Goal: Task Accomplishment & Management: Use online tool/utility

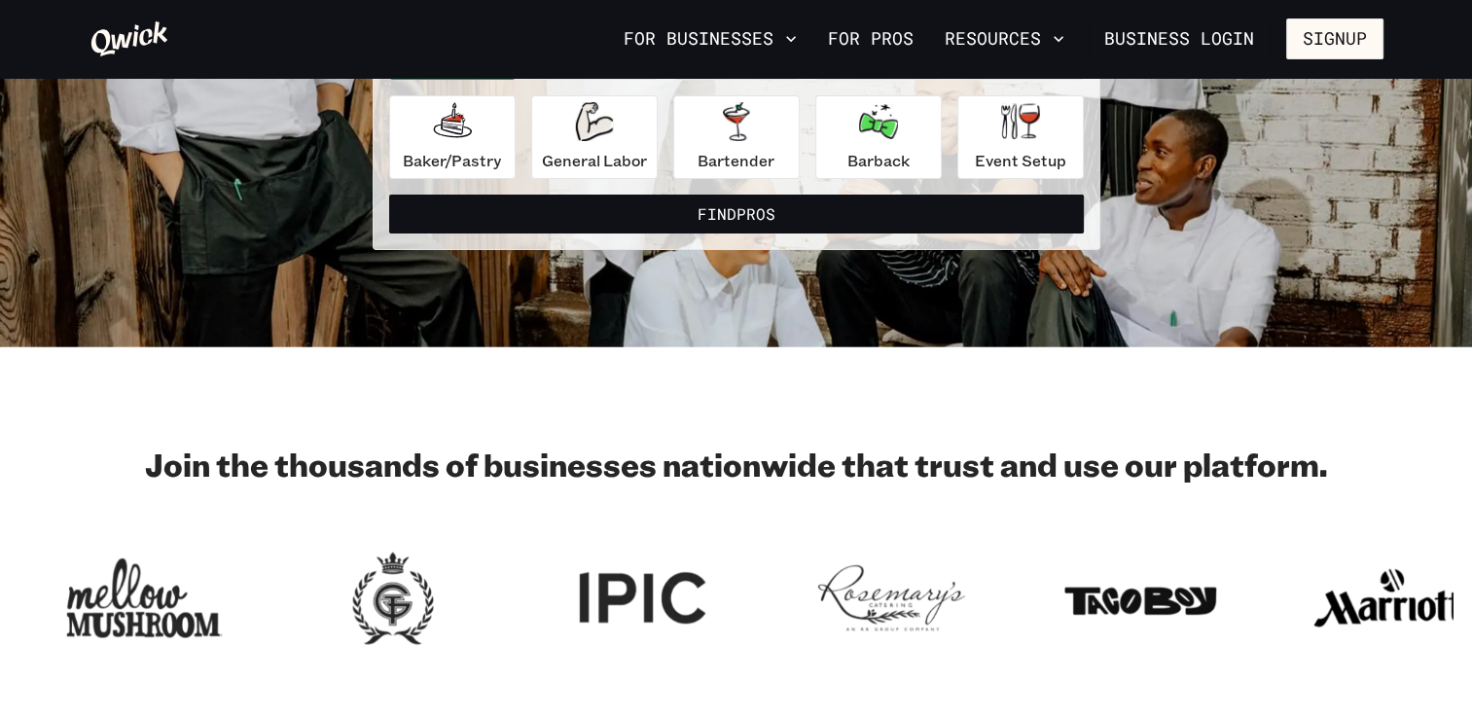
scroll to position [97, 0]
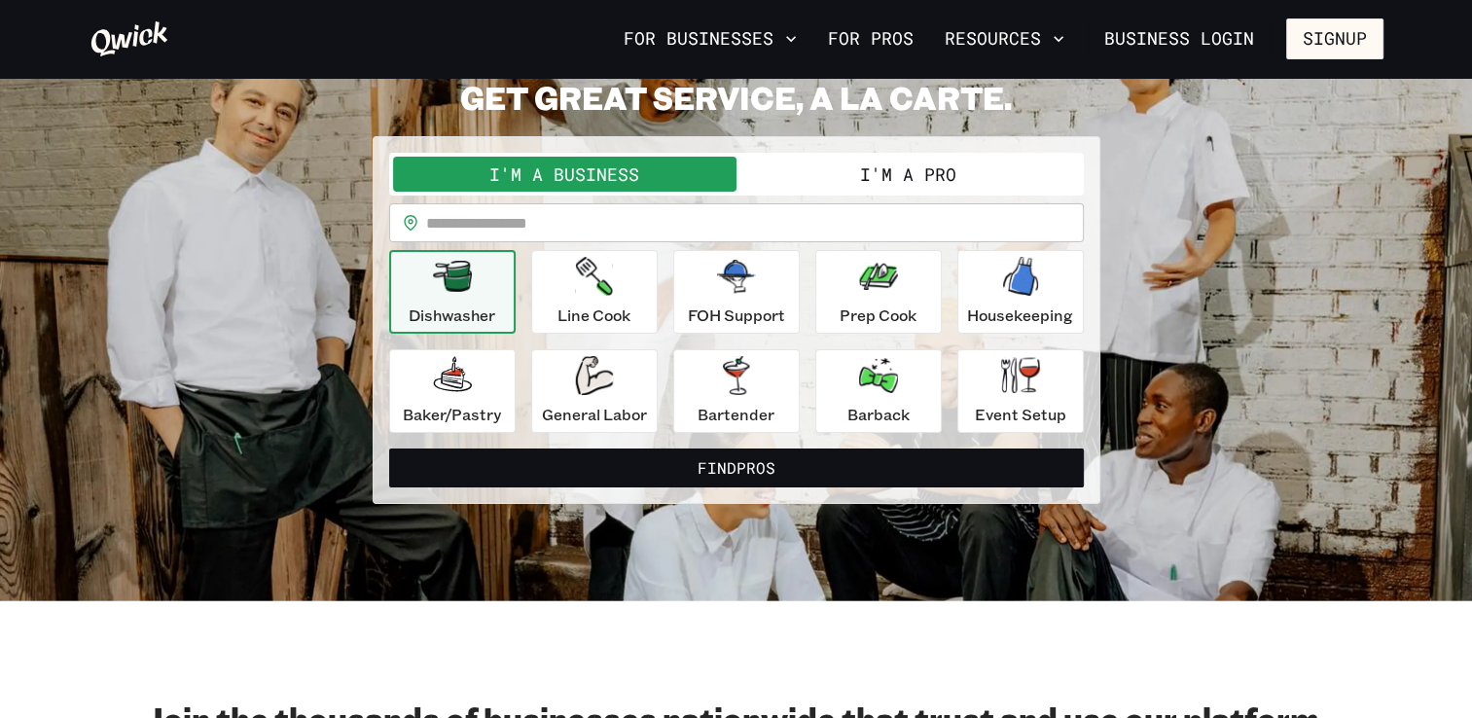
click at [866, 177] on button "I'm a Pro" at bounding box center [907, 174] width 343 height 35
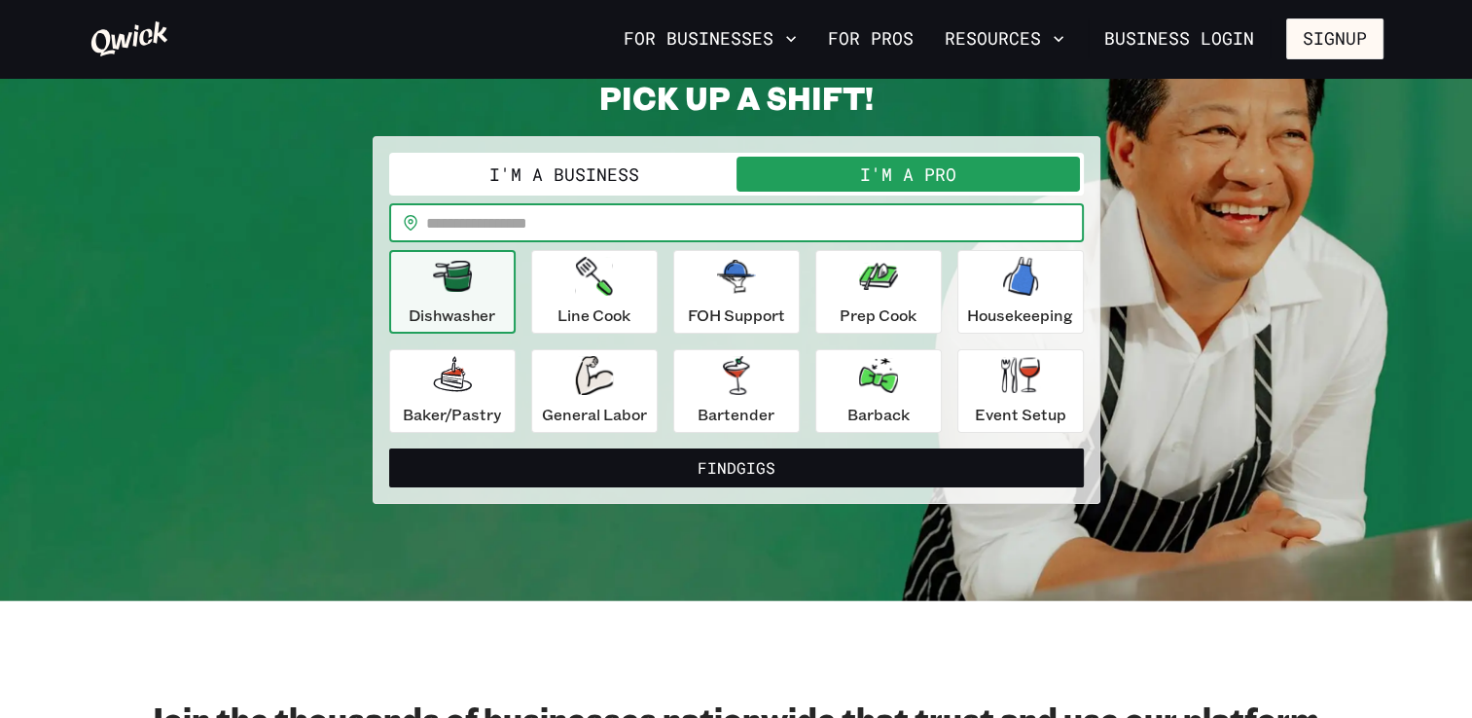
click at [865, 218] on input "text" at bounding box center [755, 222] width 658 height 39
type input "*****"
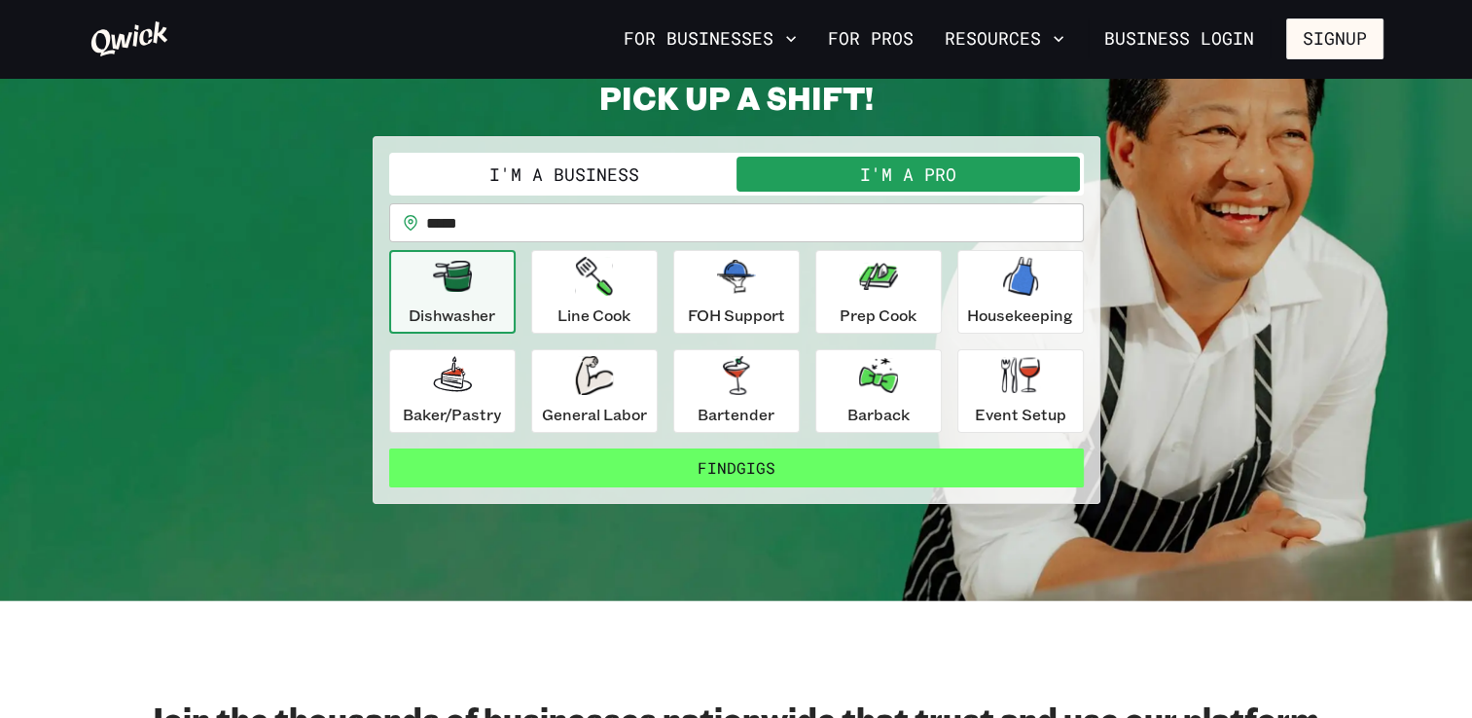
click at [697, 463] on button "Find Gigs" at bounding box center [736, 467] width 695 height 39
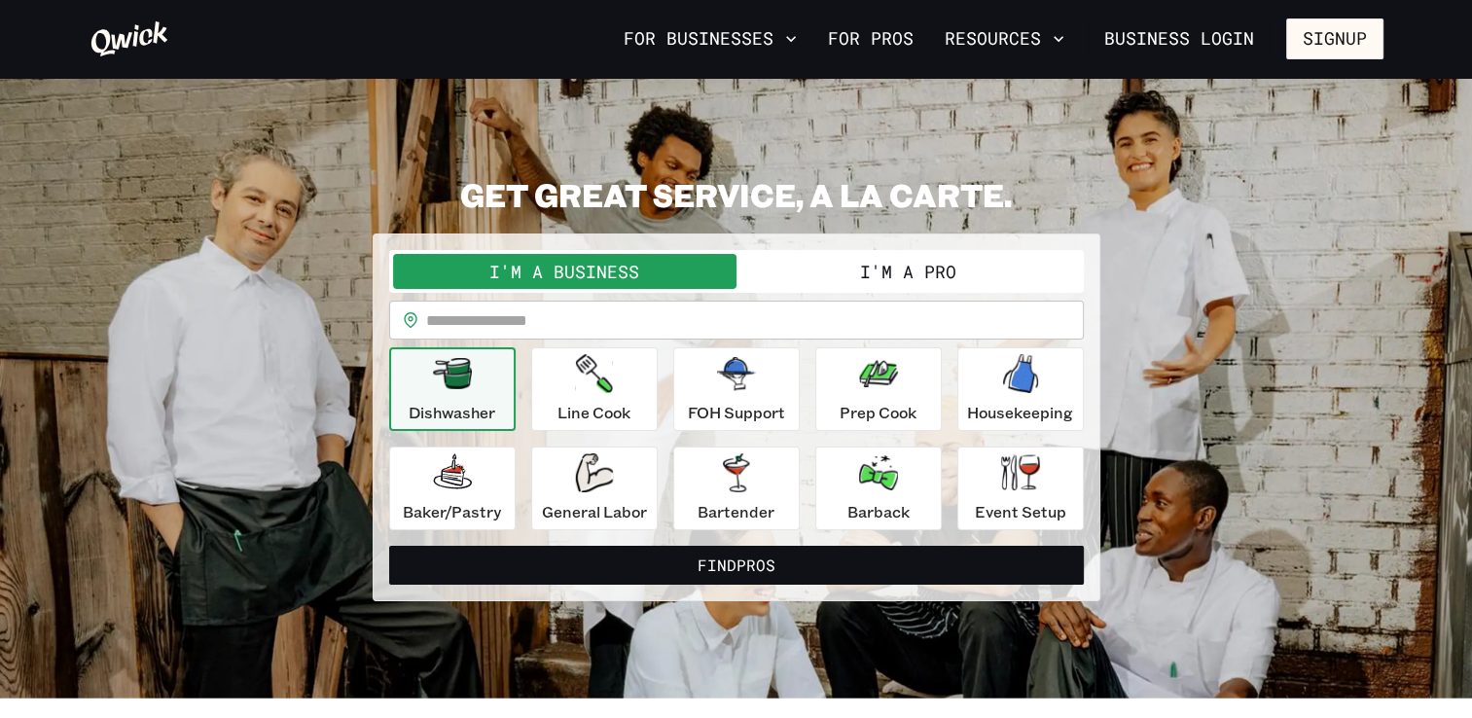
scroll to position [97, 0]
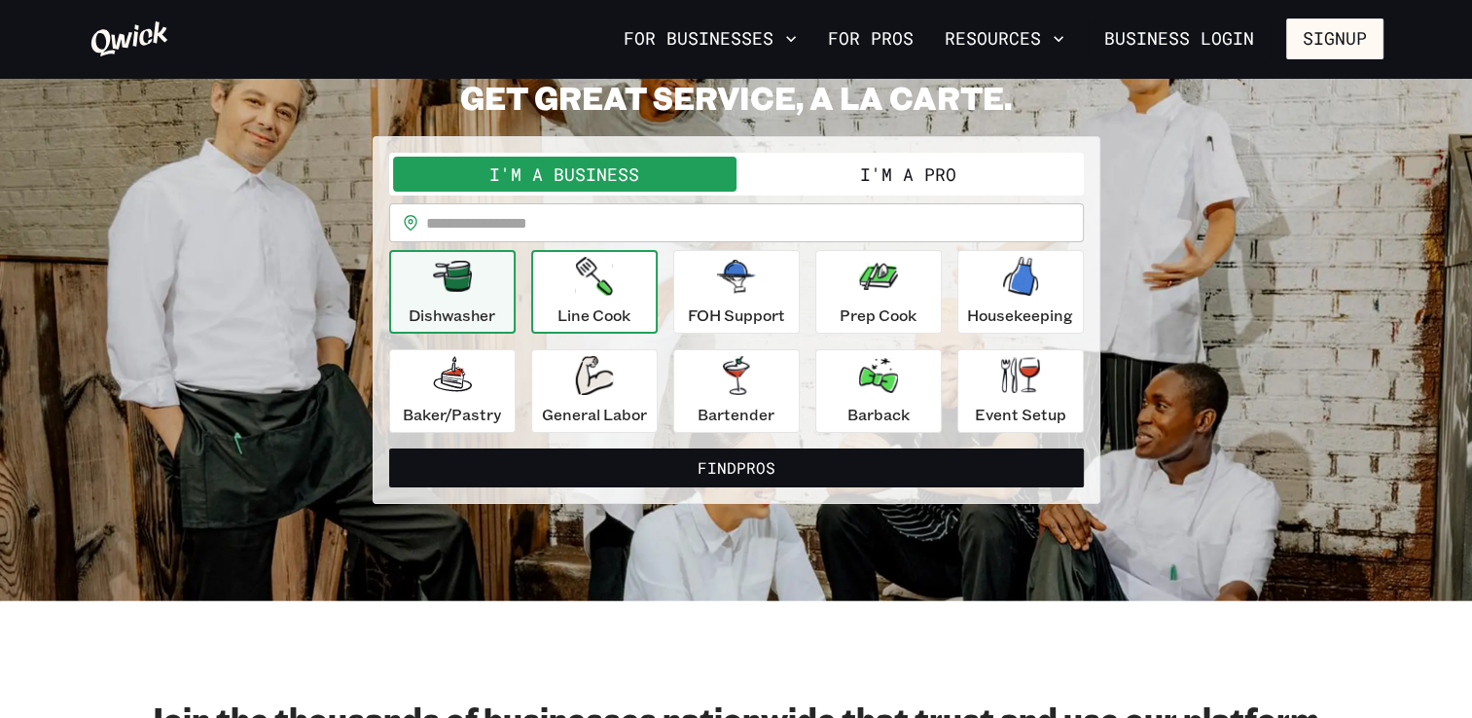
click at [538, 274] on button "Line Cook" at bounding box center [594, 292] width 126 height 84
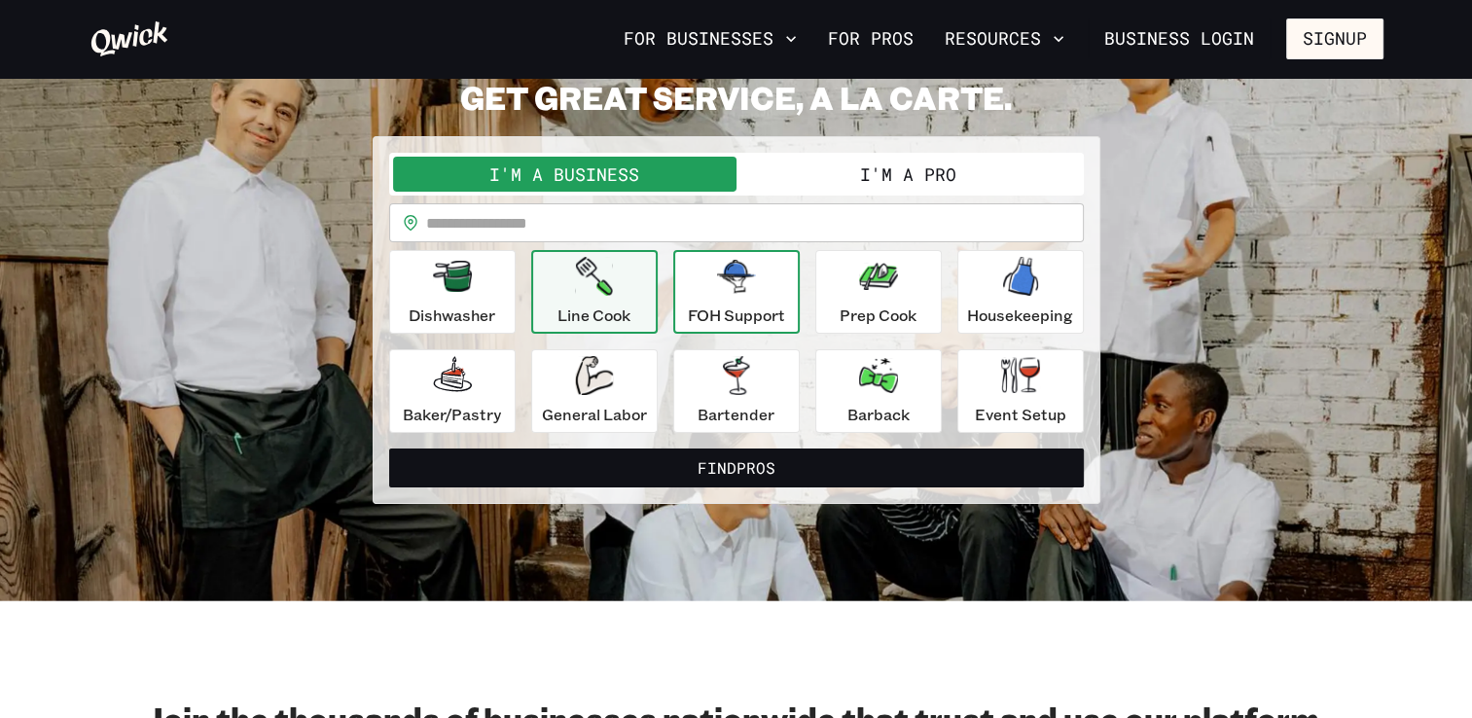
click at [732, 293] on icon "button" at bounding box center [736, 276] width 39 height 39
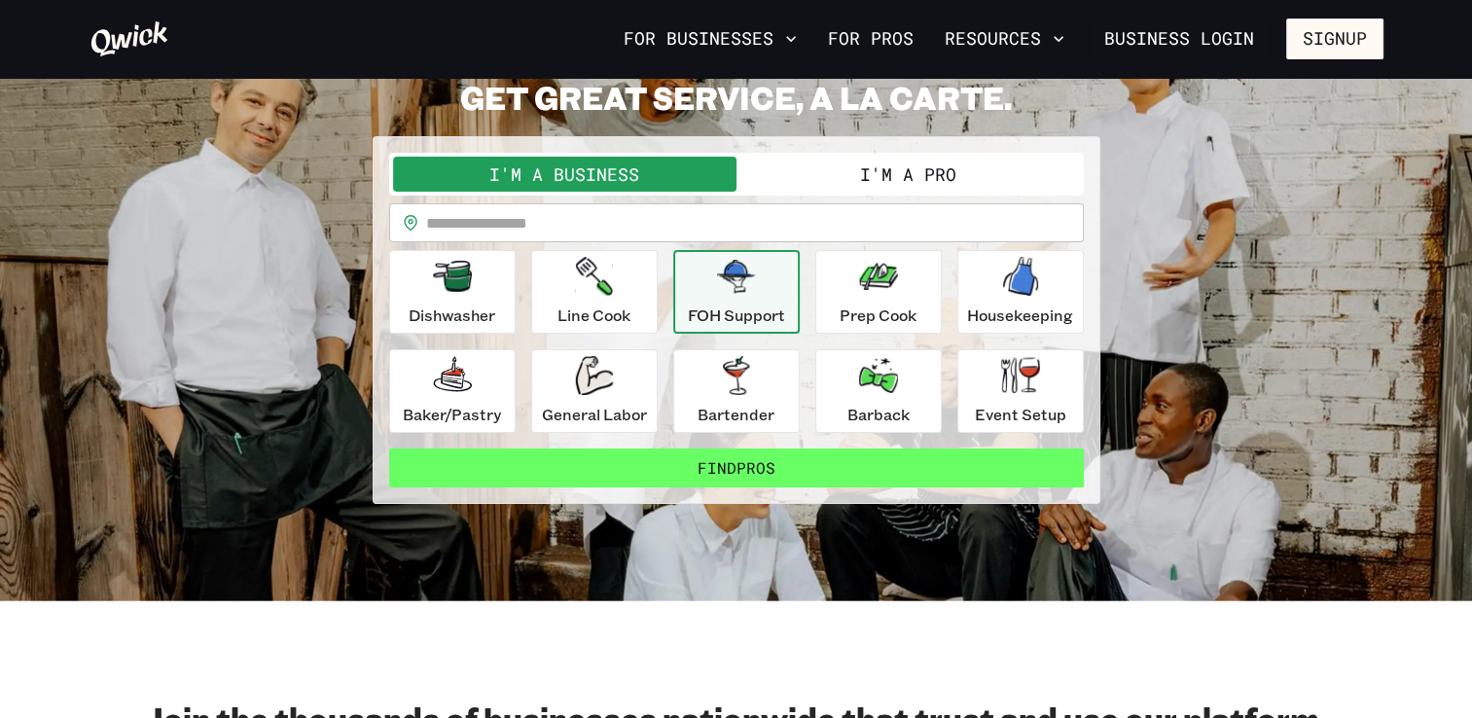
click at [747, 465] on button "Find Pros" at bounding box center [736, 467] width 695 height 39
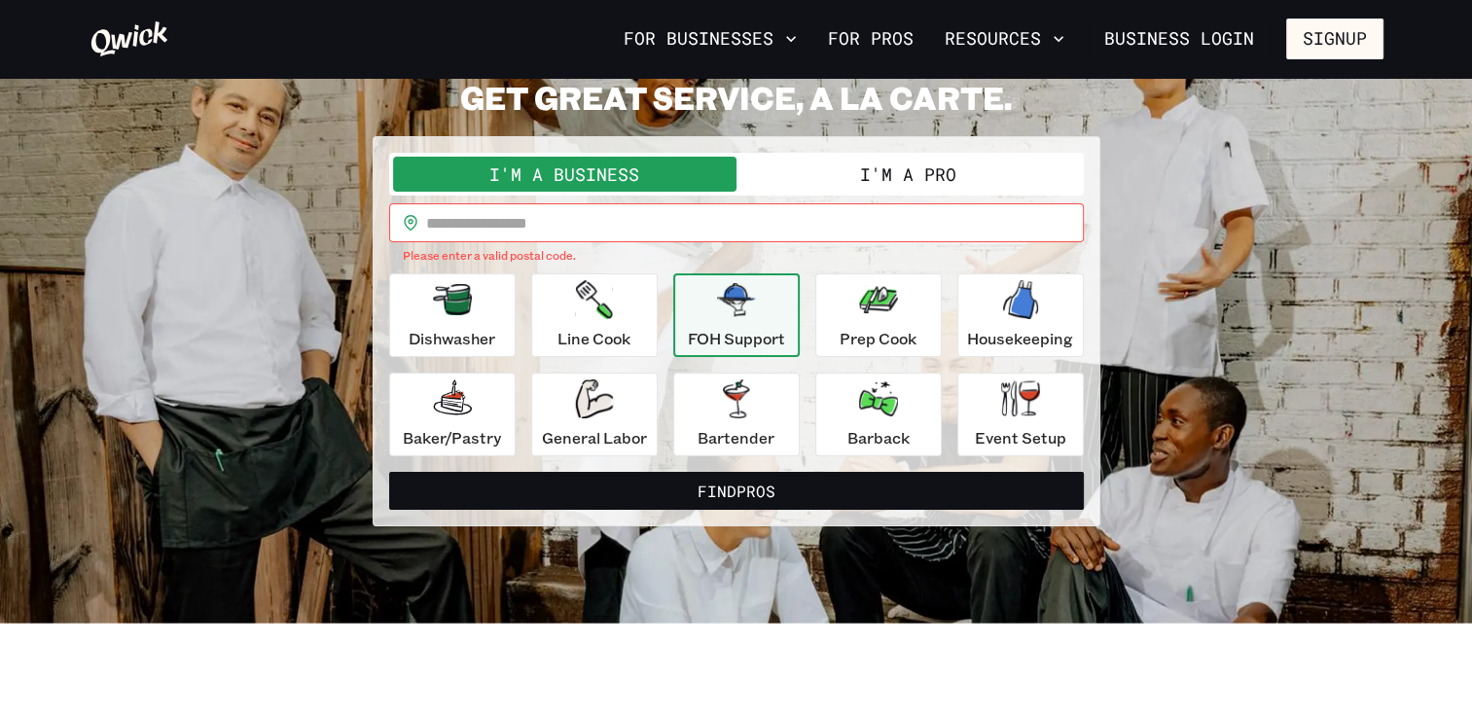
click at [697, 232] on input "text" at bounding box center [755, 222] width 658 height 39
type input "*****"
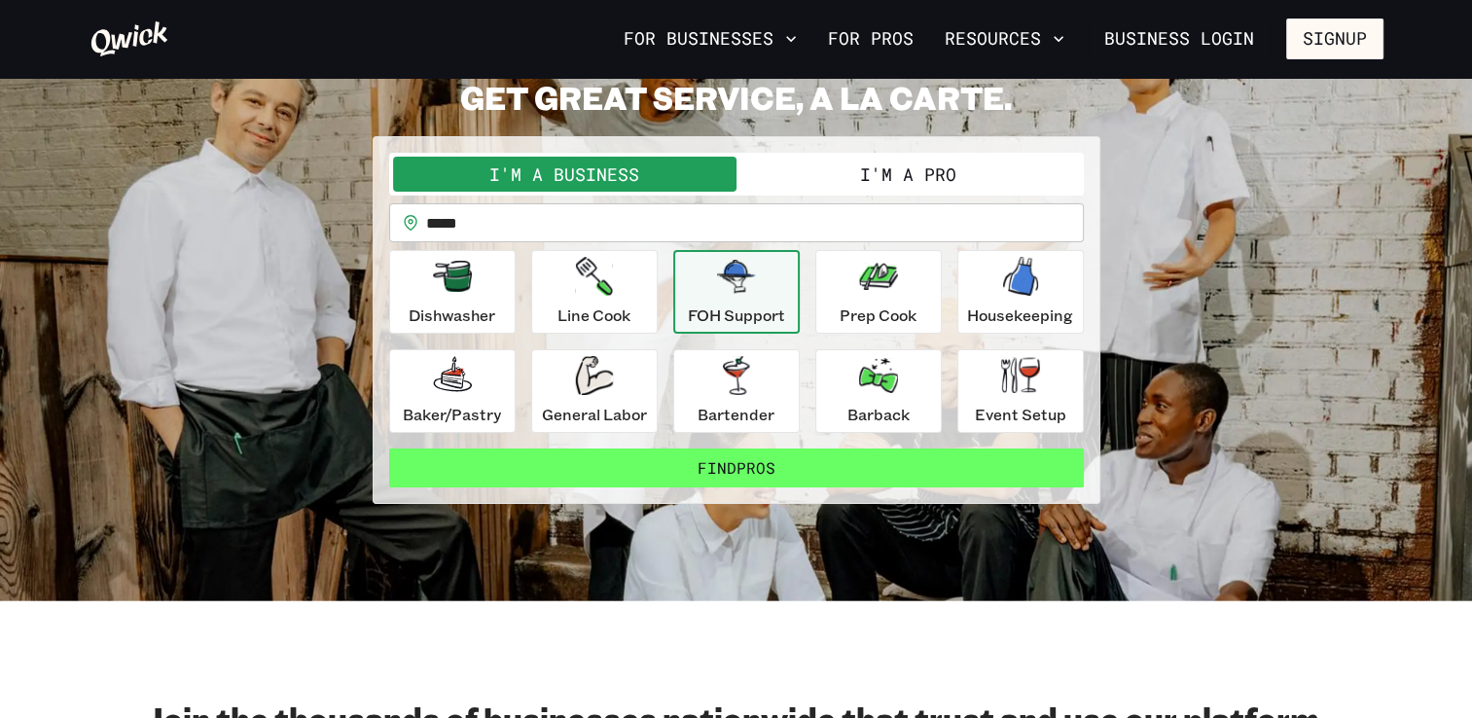
click at [716, 468] on button "Find Pros" at bounding box center [736, 467] width 695 height 39
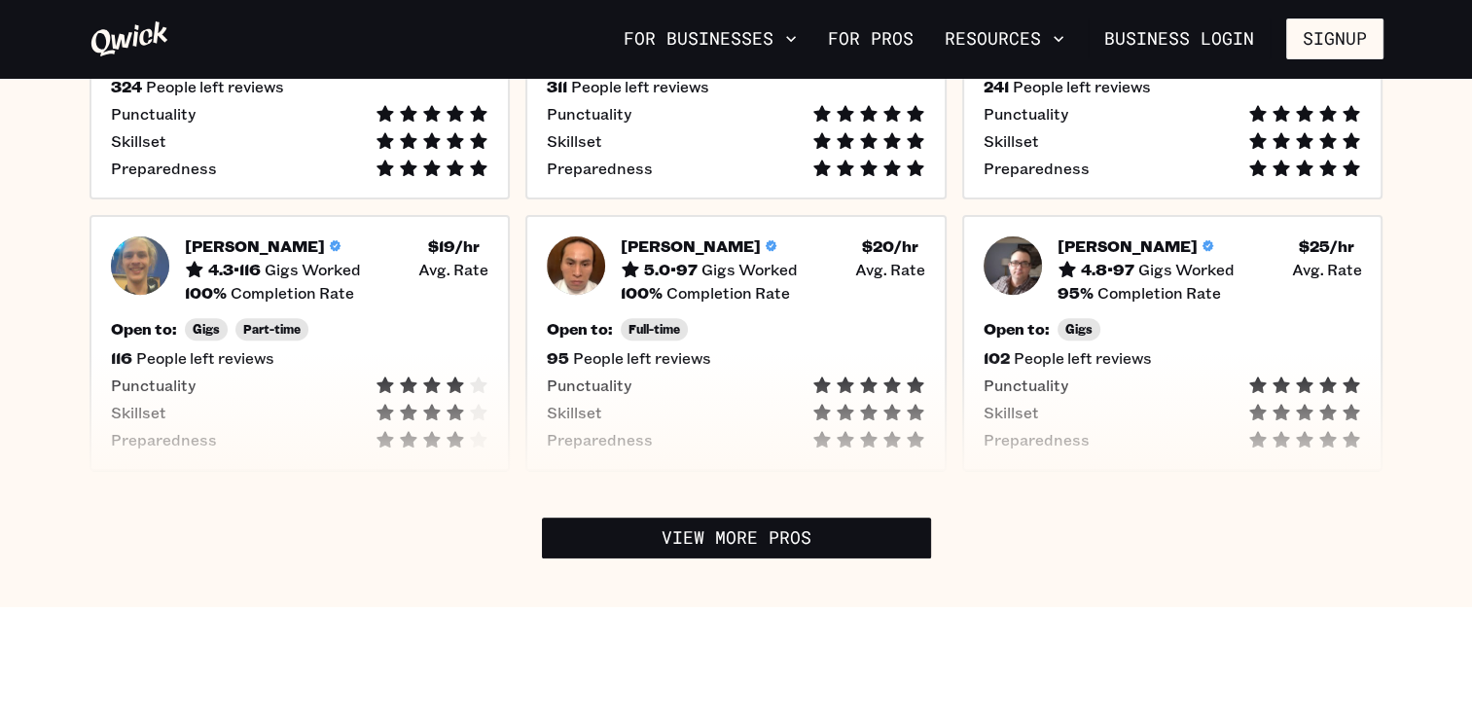
scroll to position [681, 0]
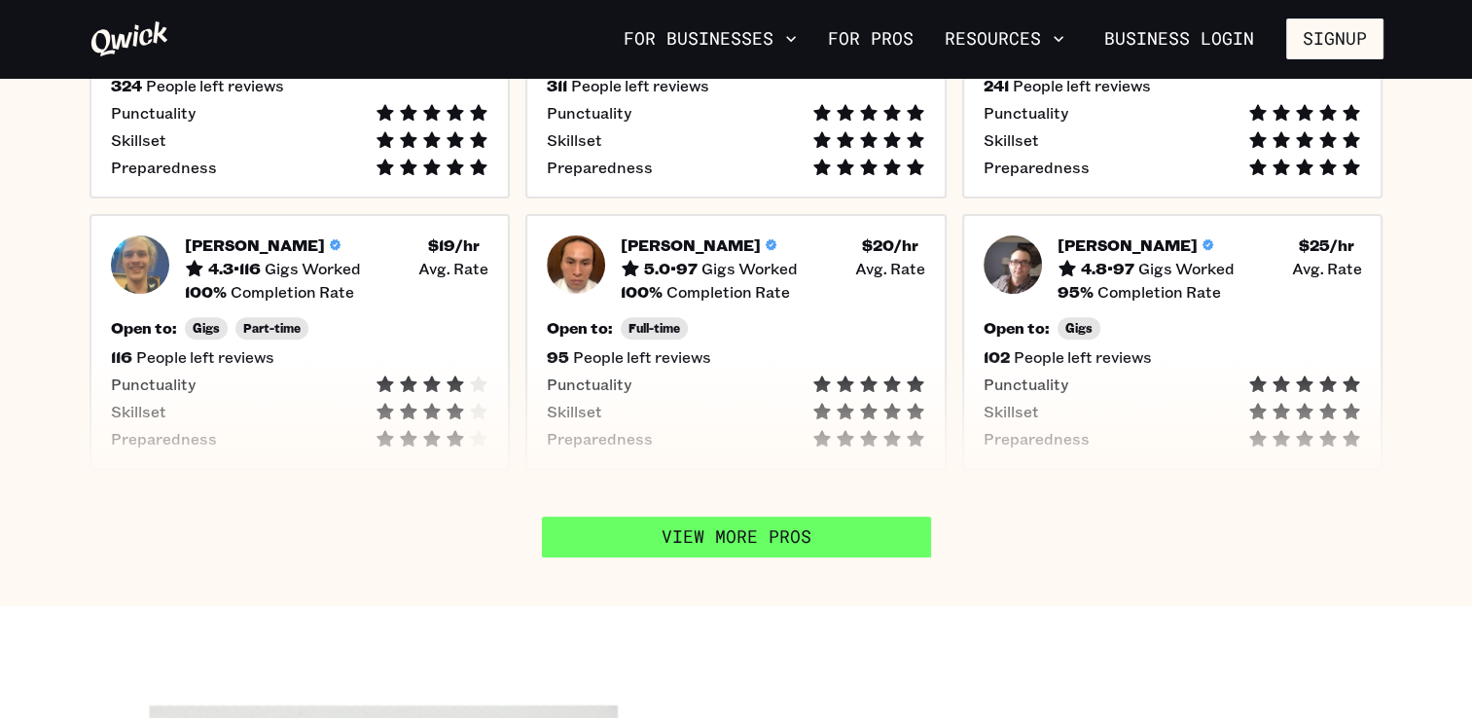
click at [729, 530] on link "View More Pros" at bounding box center [736, 537] width 389 height 41
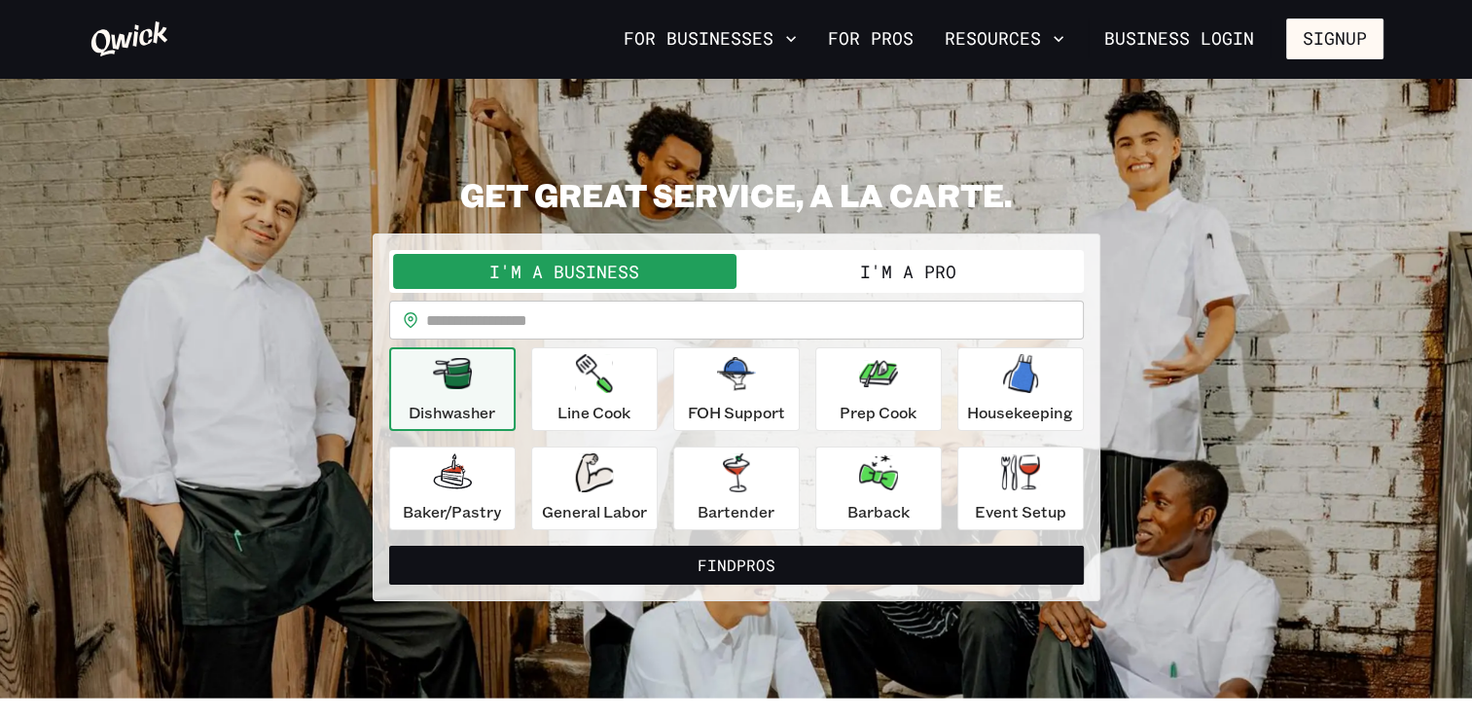
click at [924, 258] on button "I'm a Pro" at bounding box center [907, 271] width 343 height 35
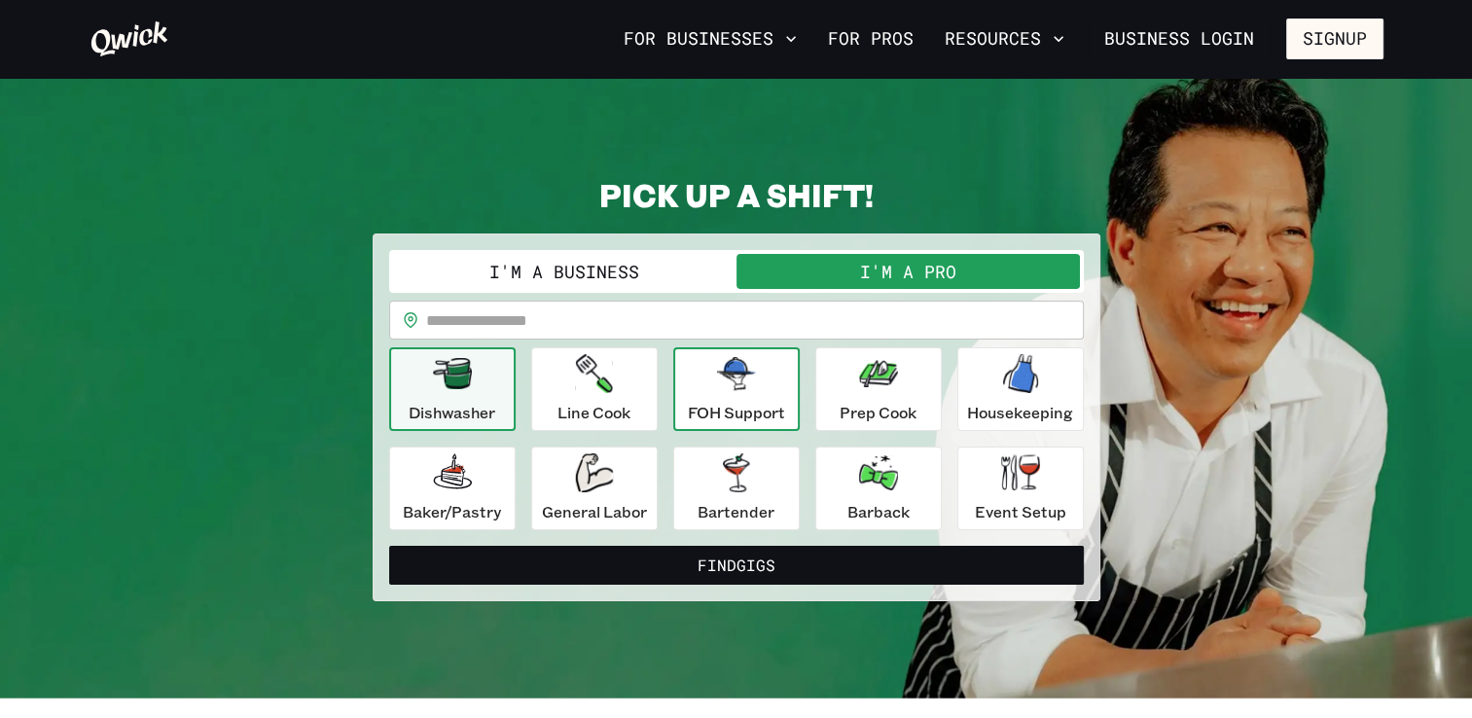
click at [704, 390] on div "FOH Support" at bounding box center [736, 389] width 97 height 70
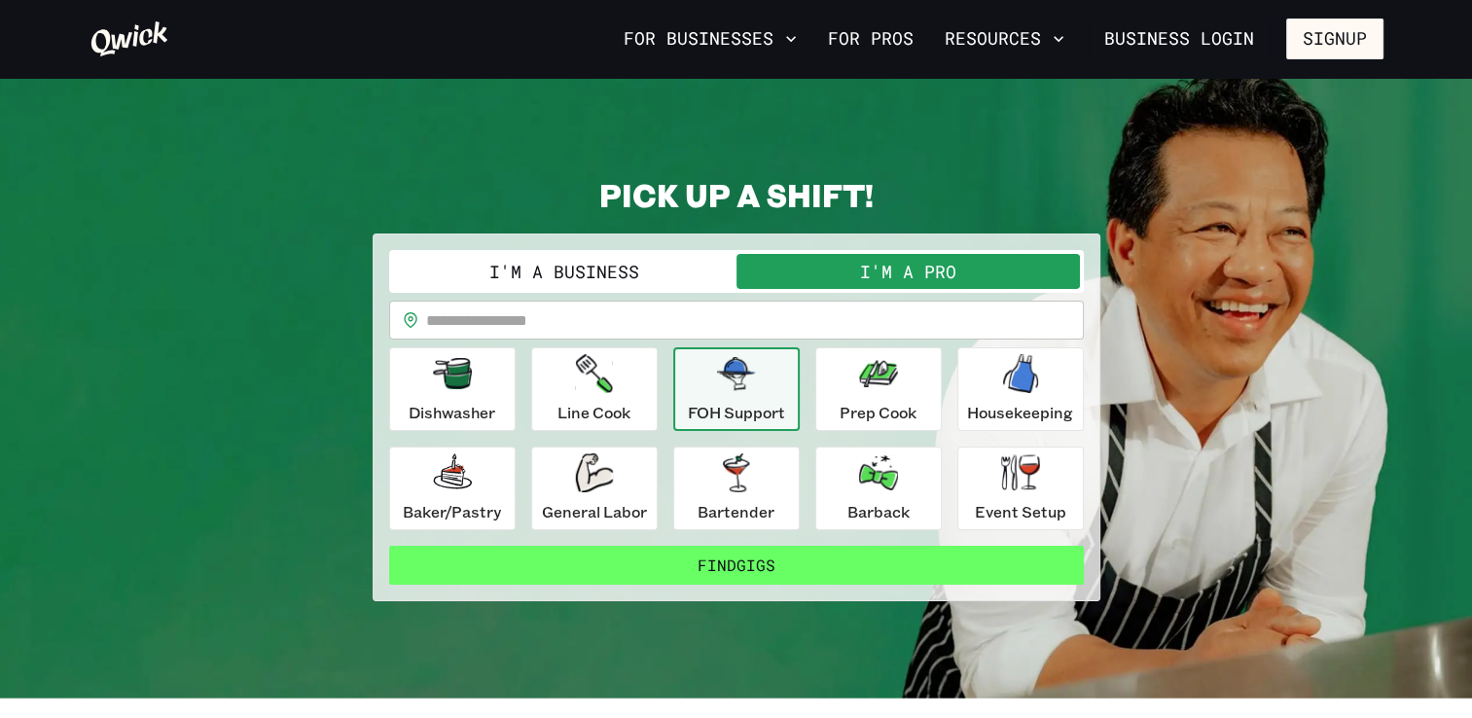
click at [777, 556] on button "Find Gigs" at bounding box center [736, 565] width 695 height 39
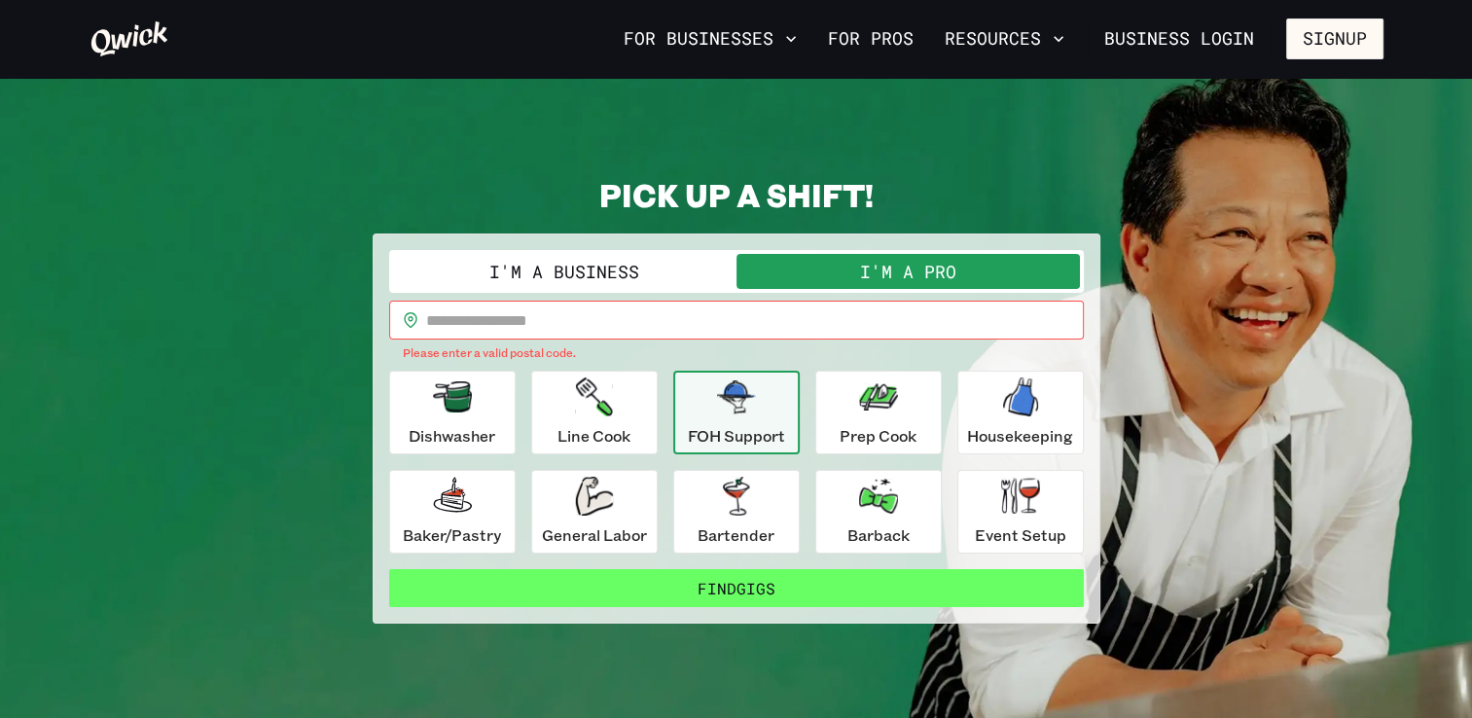
click at [787, 580] on button "Find Gigs" at bounding box center [736, 588] width 695 height 39
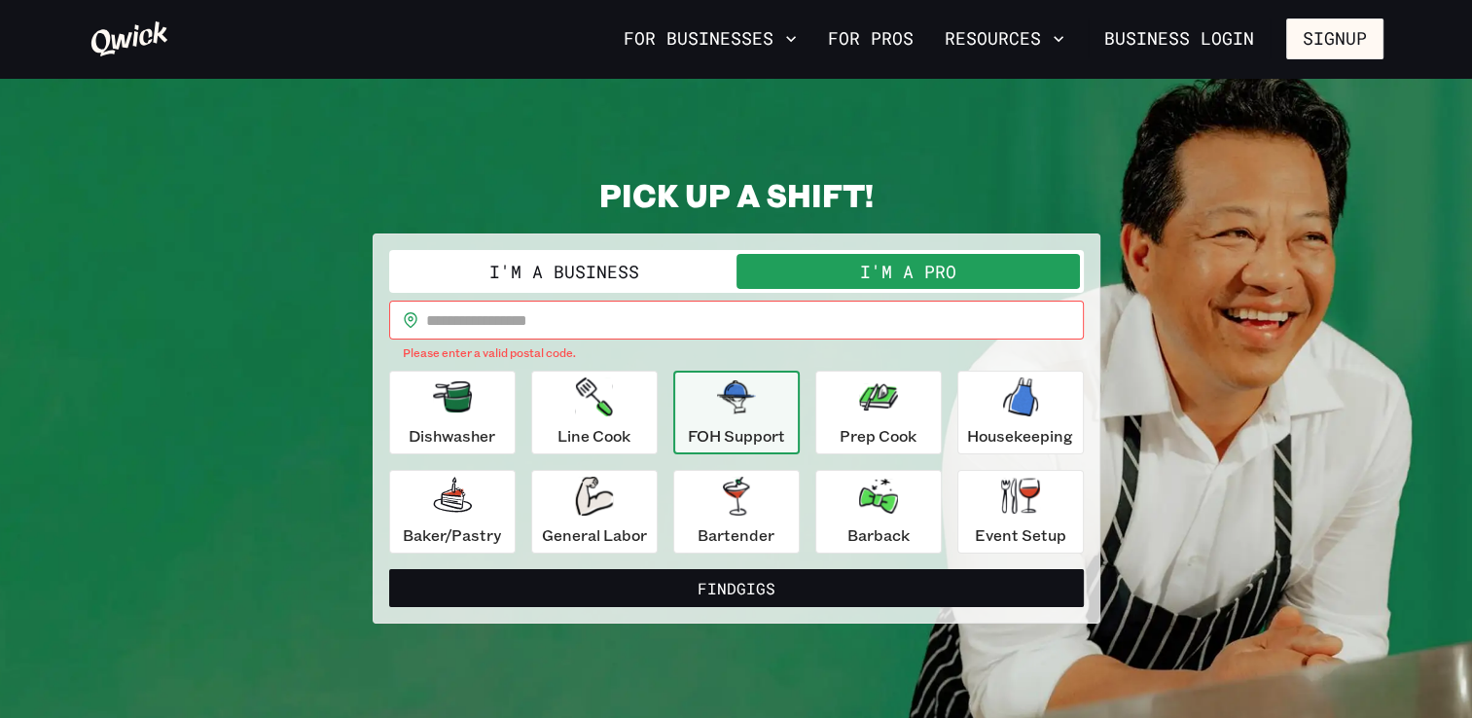
click at [616, 322] on input "text" at bounding box center [755, 320] width 658 height 39
type input "*****"
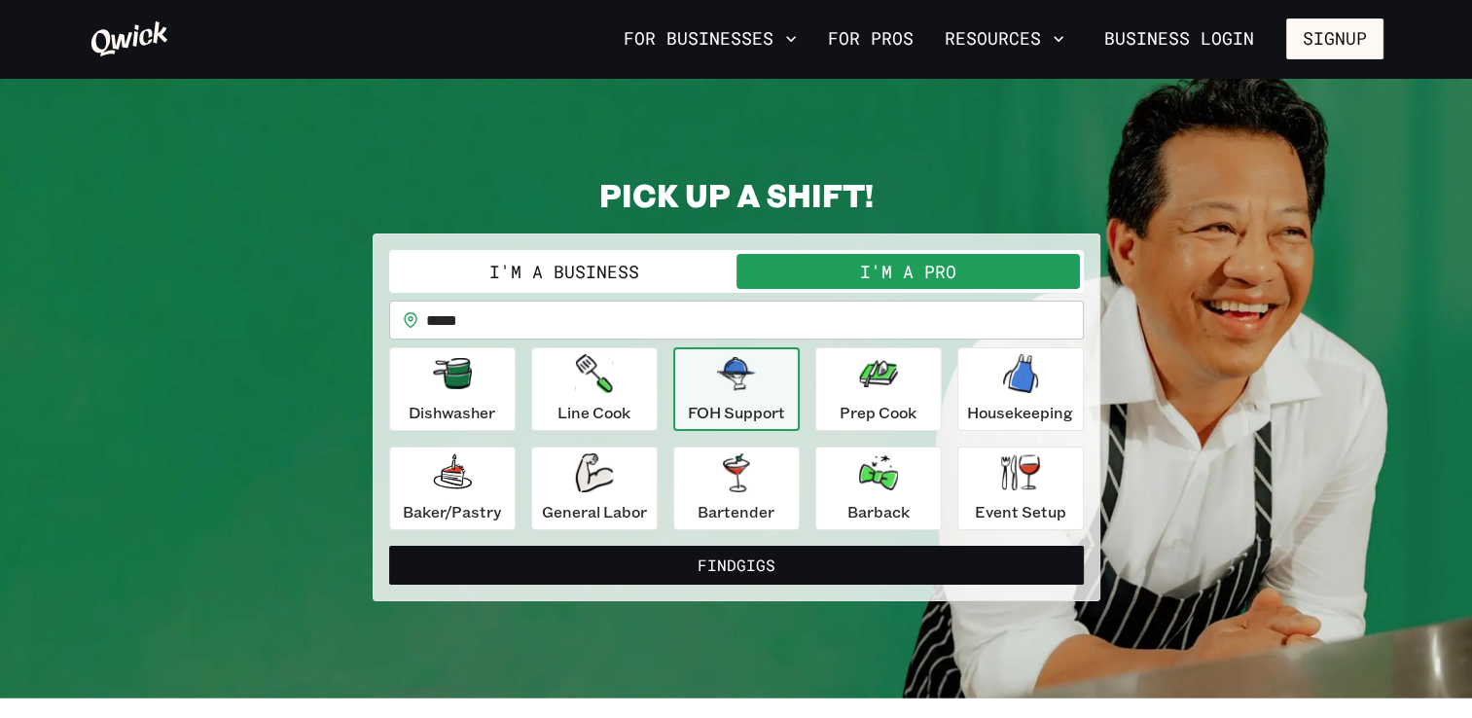
click at [690, 385] on div "FOH Support" at bounding box center [736, 389] width 97 height 70
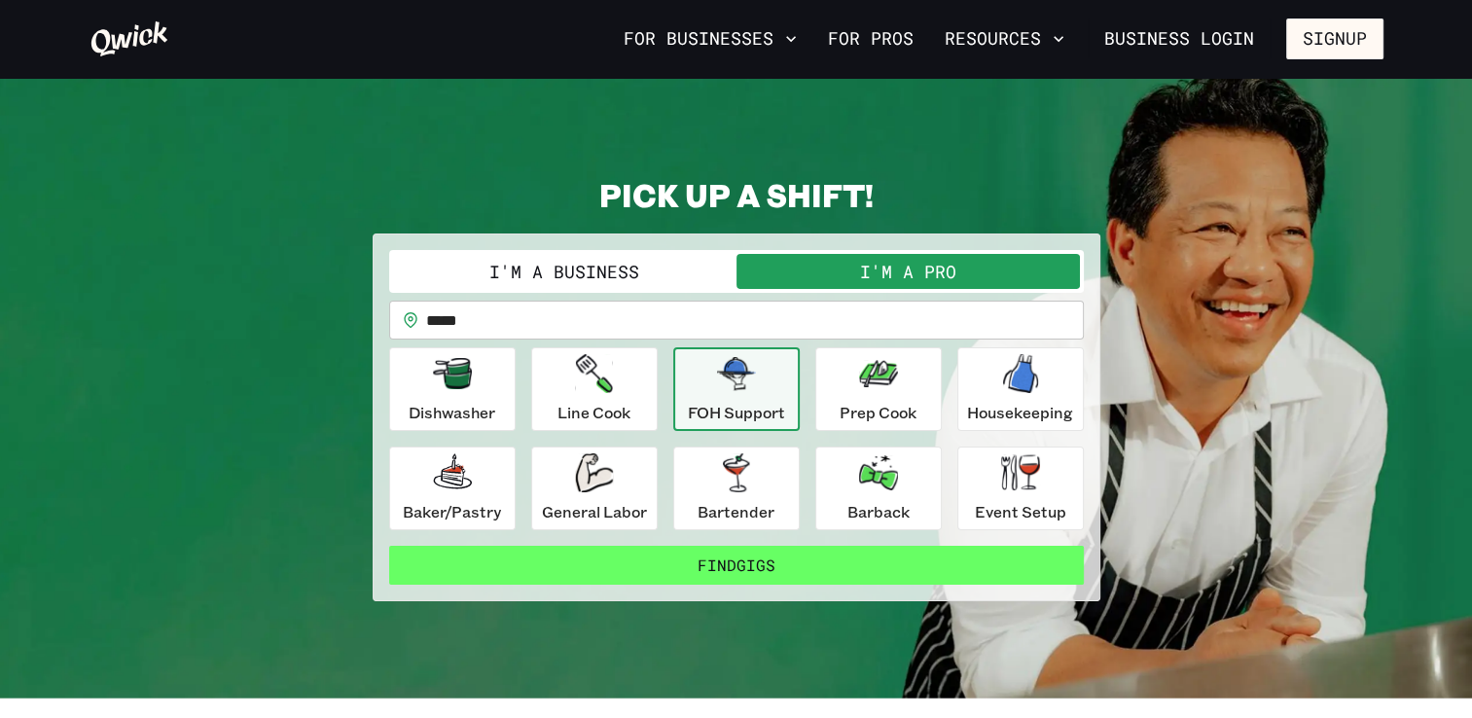
click at [755, 562] on button "Find Gigs" at bounding box center [736, 565] width 695 height 39
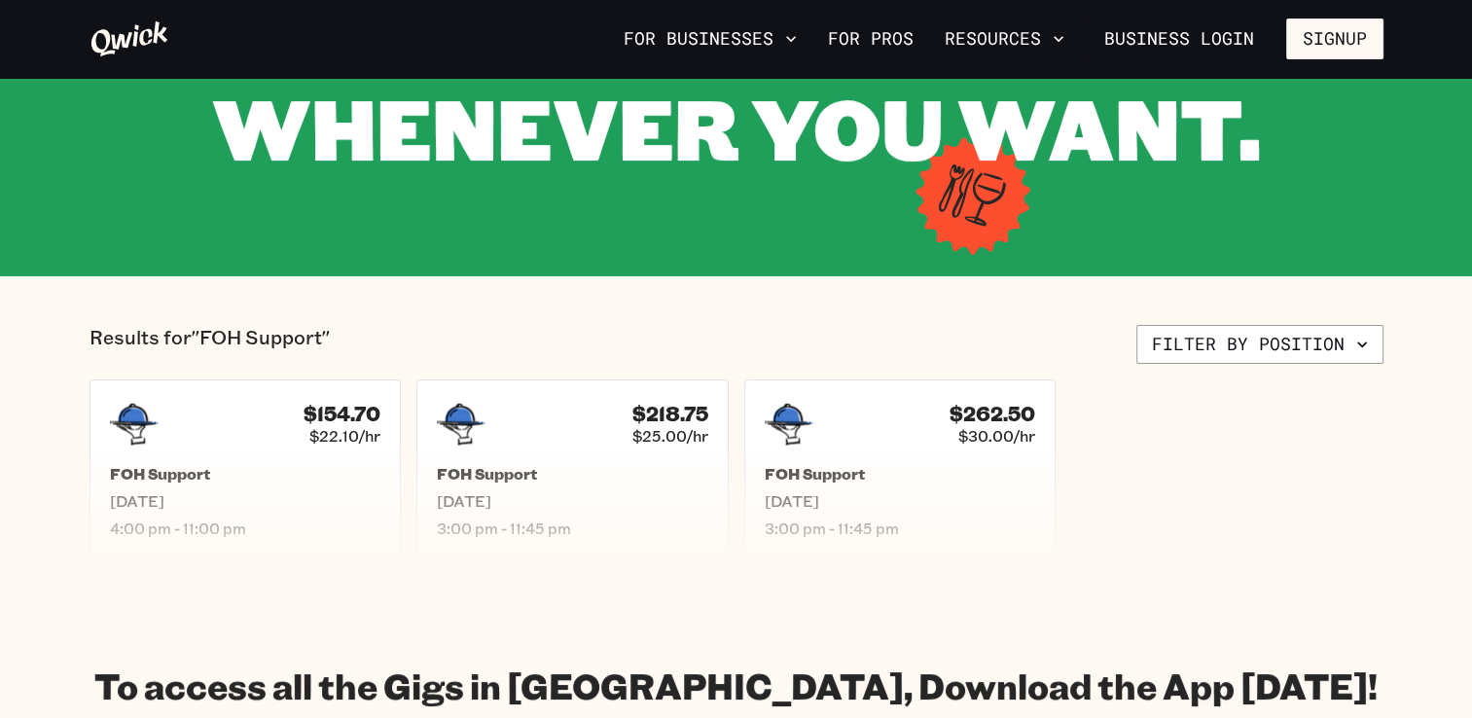
scroll to position [292, 0]
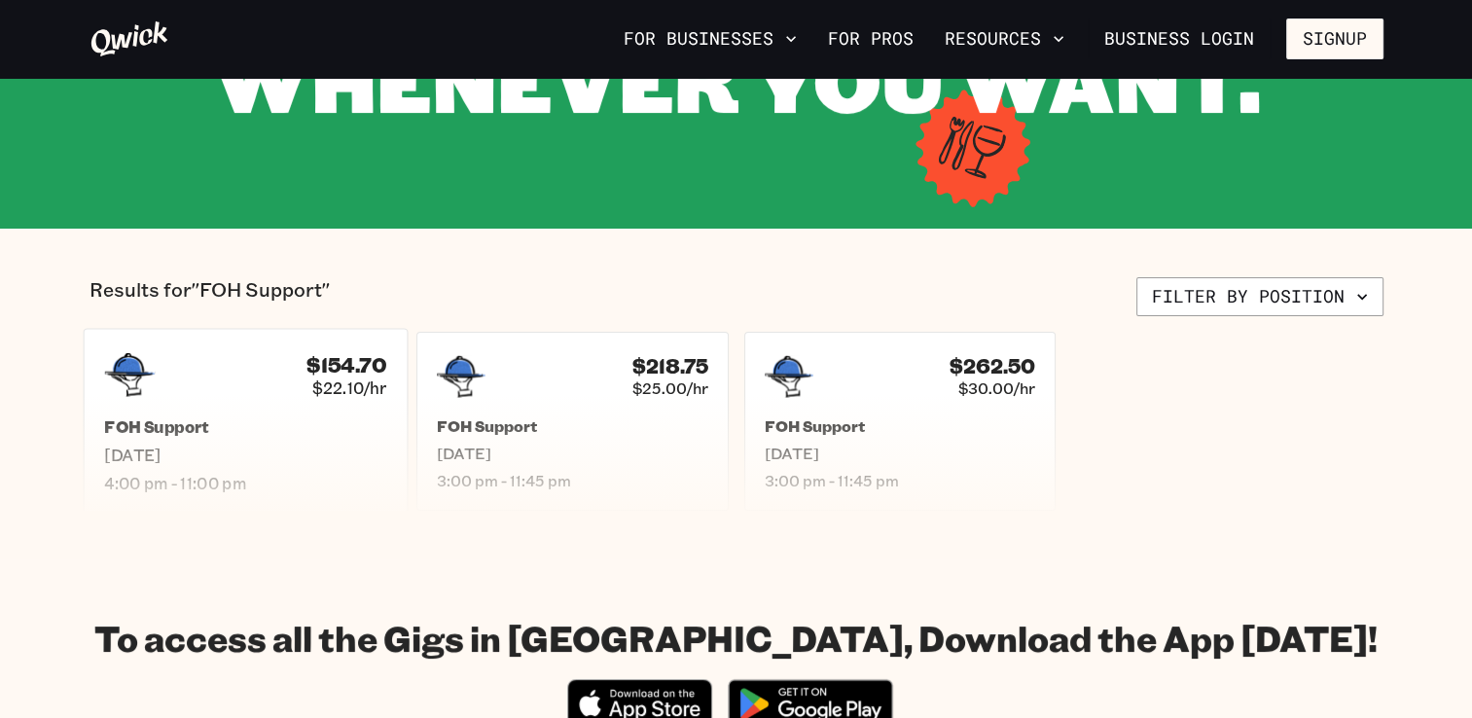
click at [289, 430] on h5 "FOH Support" at bounding box center [245, 426] width 282 height 20
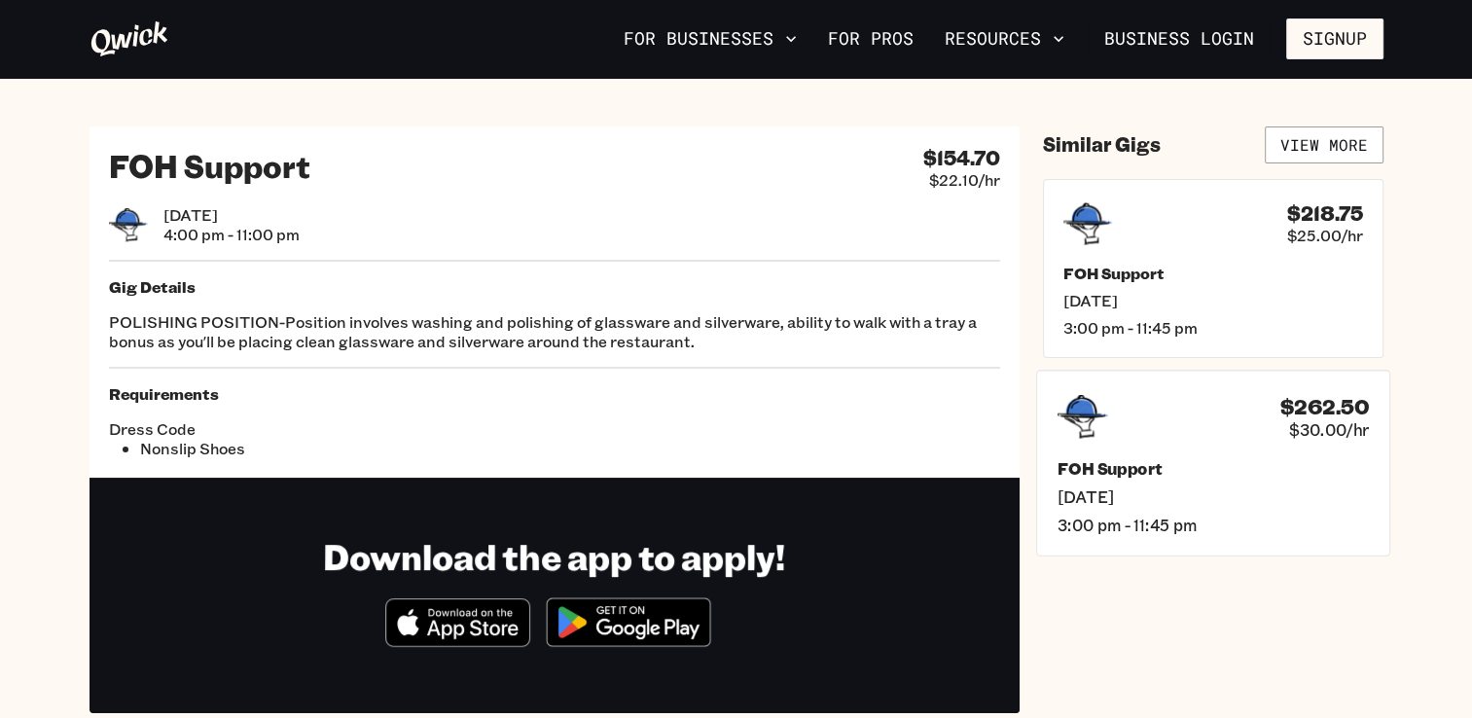
click at [1092, 437] on icon at bounding box center [1082, 416] width 51 height 51
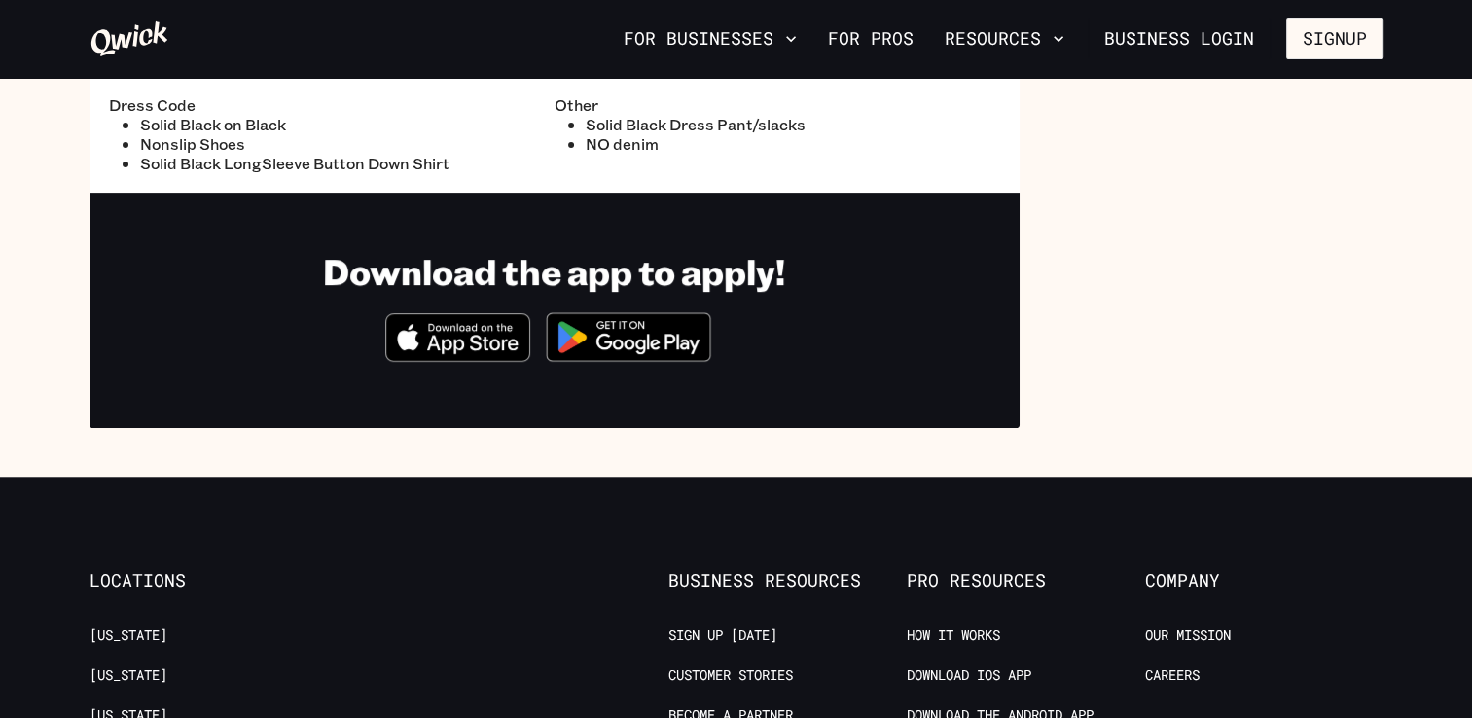
scroll to position [681, 0]
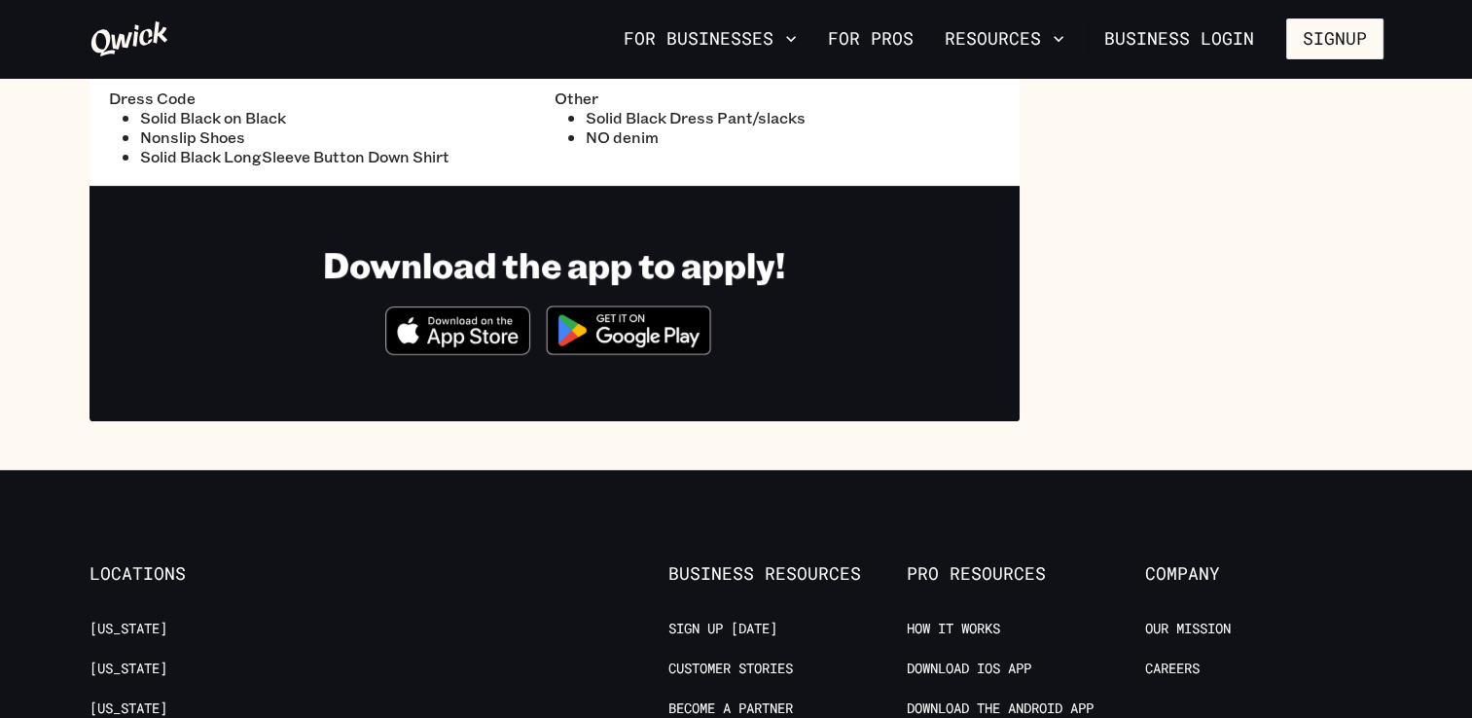
click at [669, 332] on img at bounding box center [628, 330] width 189 height 73
